Goal: Register for event/course

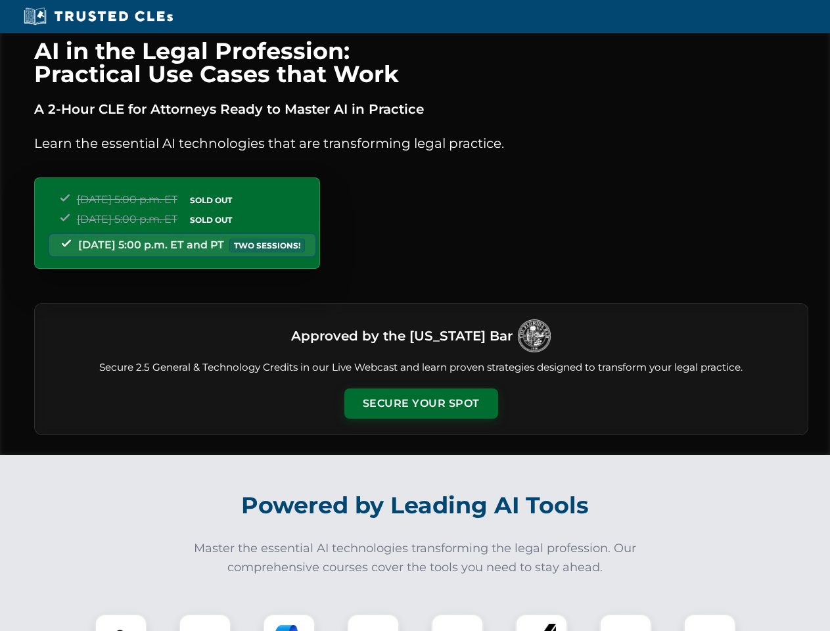
click at [421, 404] on button "Secure Your Spot" at bounding box center [422, 404] width 154 height 30
click at [121, 623] on img at bounding box center [121, 640] width 38 height 38
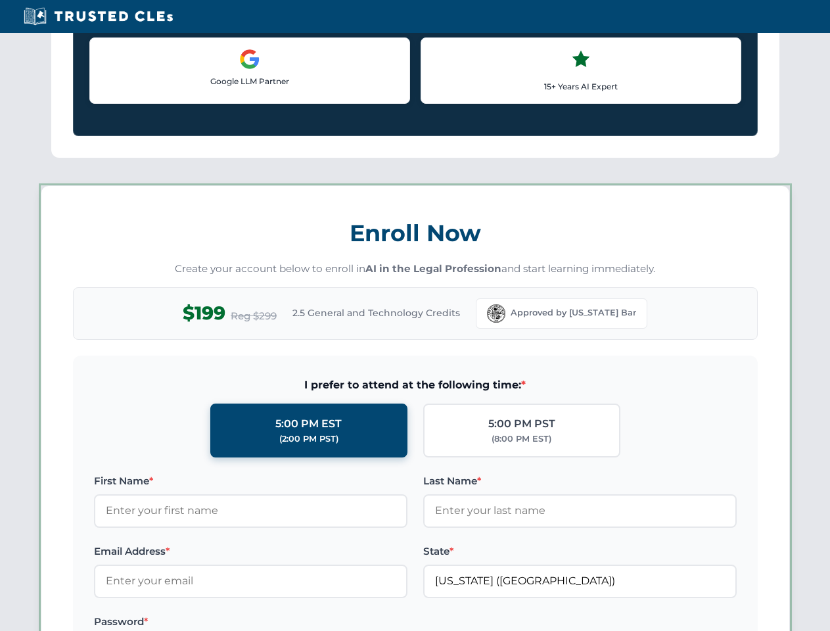
click at [289, 623] on label "Password *" at bounding box center [251, 622] width 314 height 16
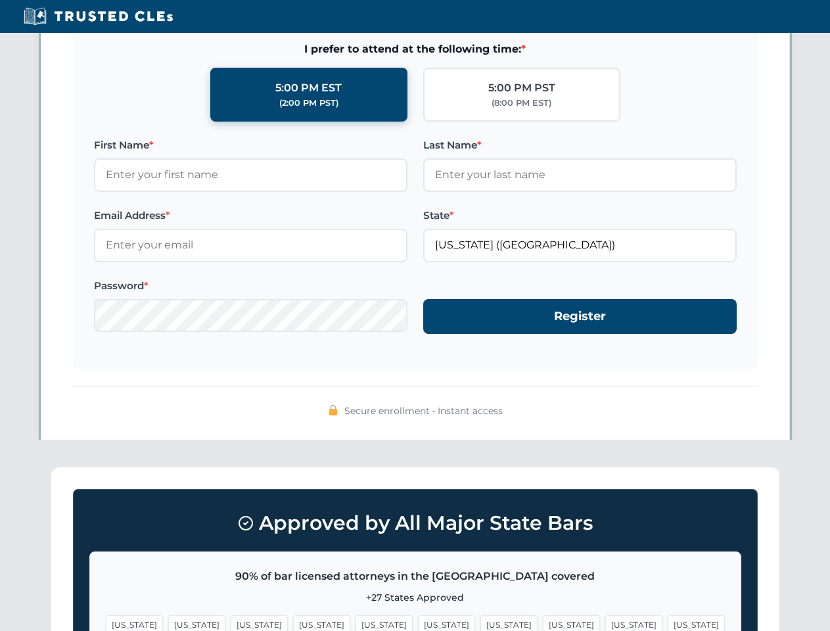
click at [606, 623] on span "[US_STATE]" at bounding box center [634, 624] width 57 height 19
